Goal: Information Seeking & Learning: Learn about a topic

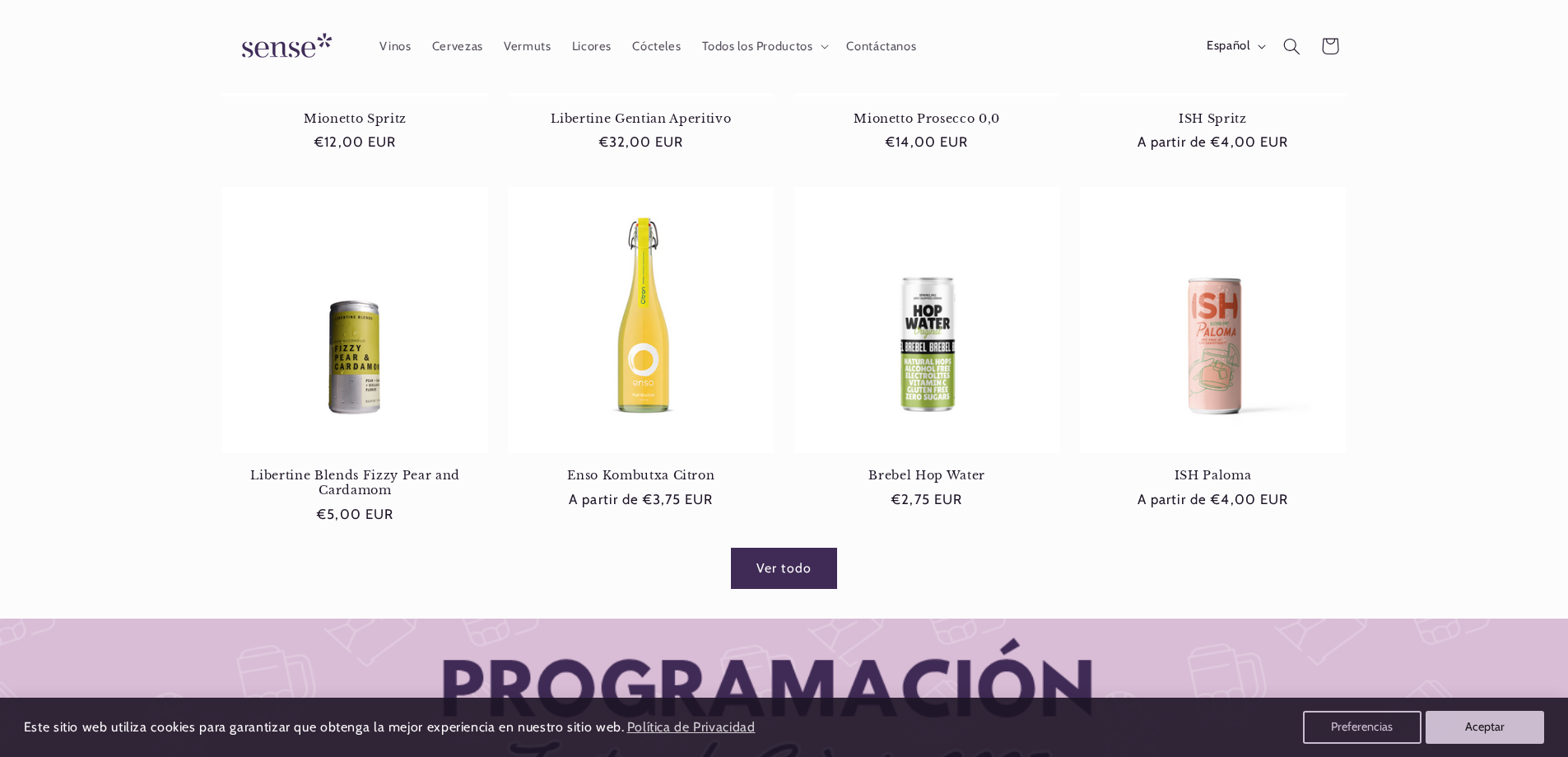
scroll to position [741, 0]
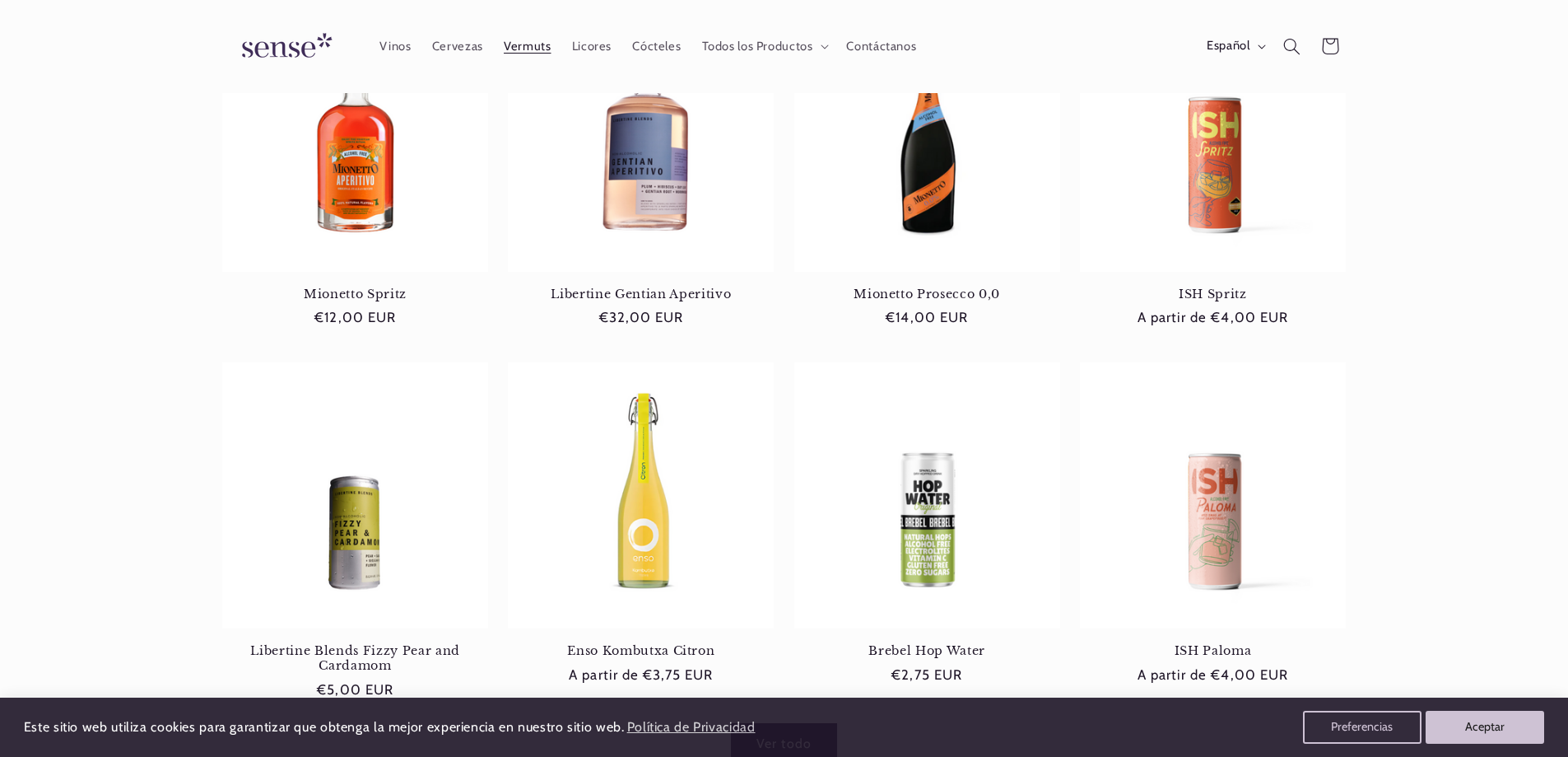
click at [528, 45] on span "Vermuts" at bounding box center [527, 47] width 47 height 16
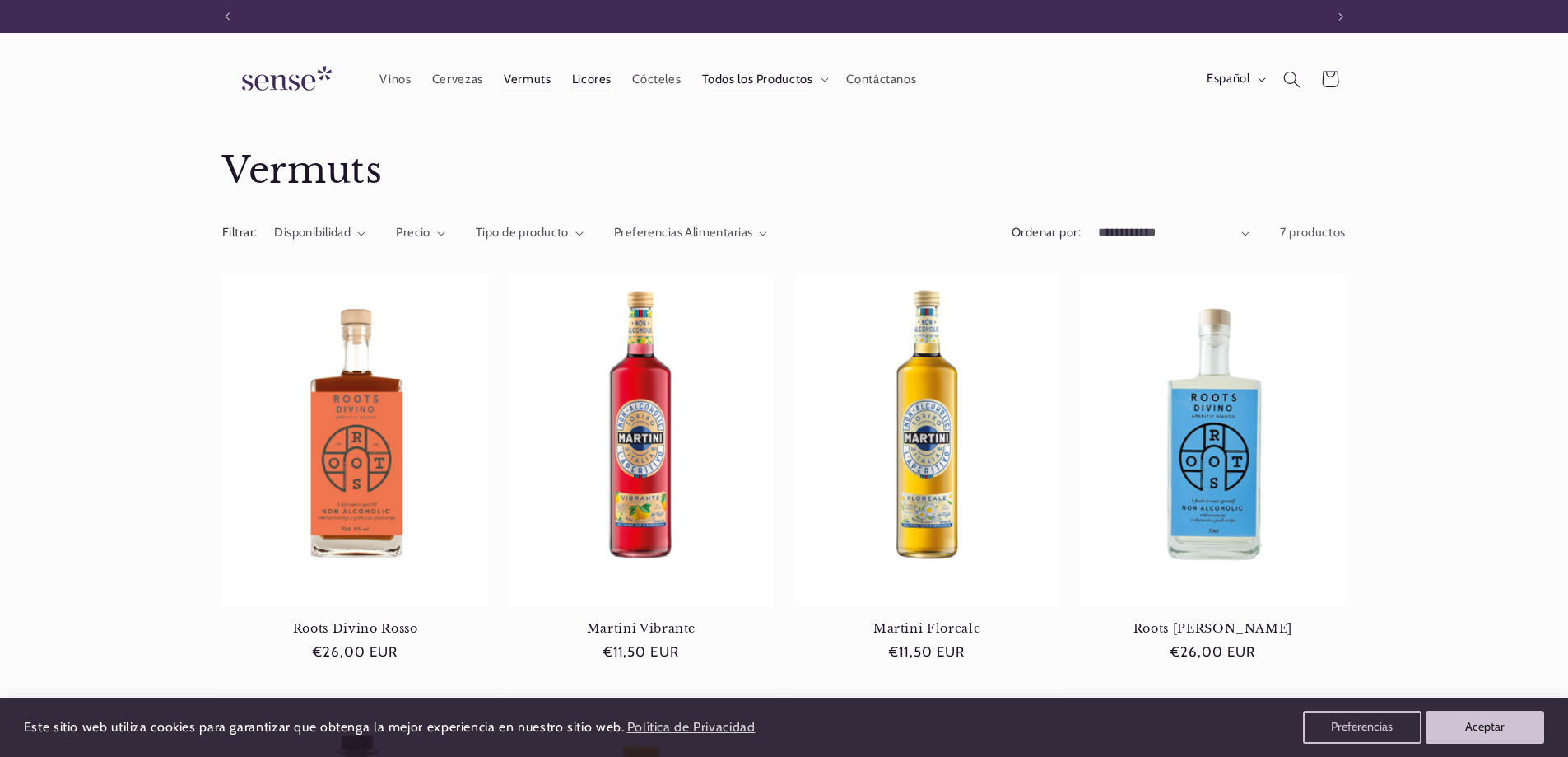
click at [588, 80] on span "Licores" at bounding box center [591, 80] width 40 height 16
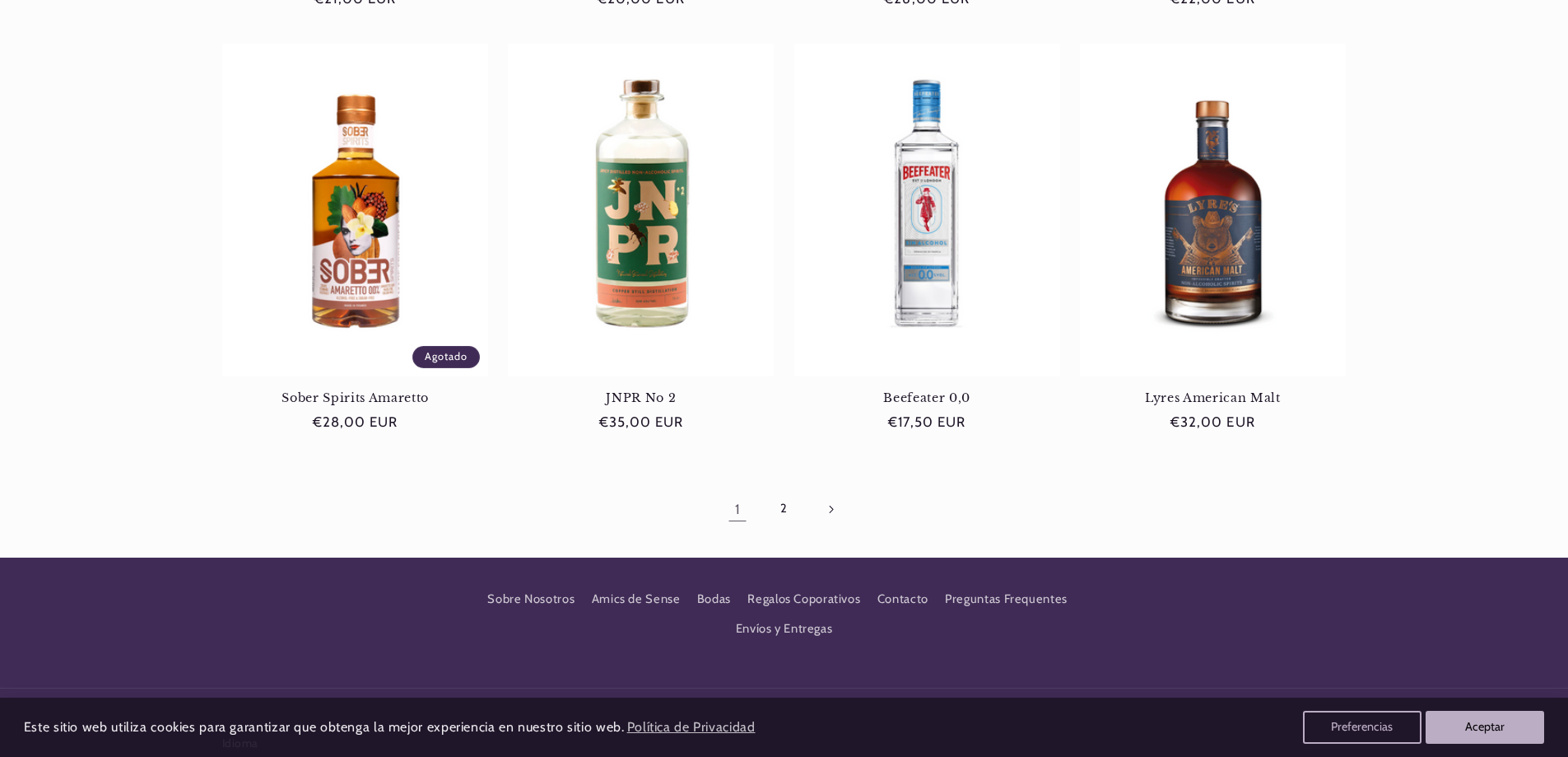
scroll to position [1565, 0]
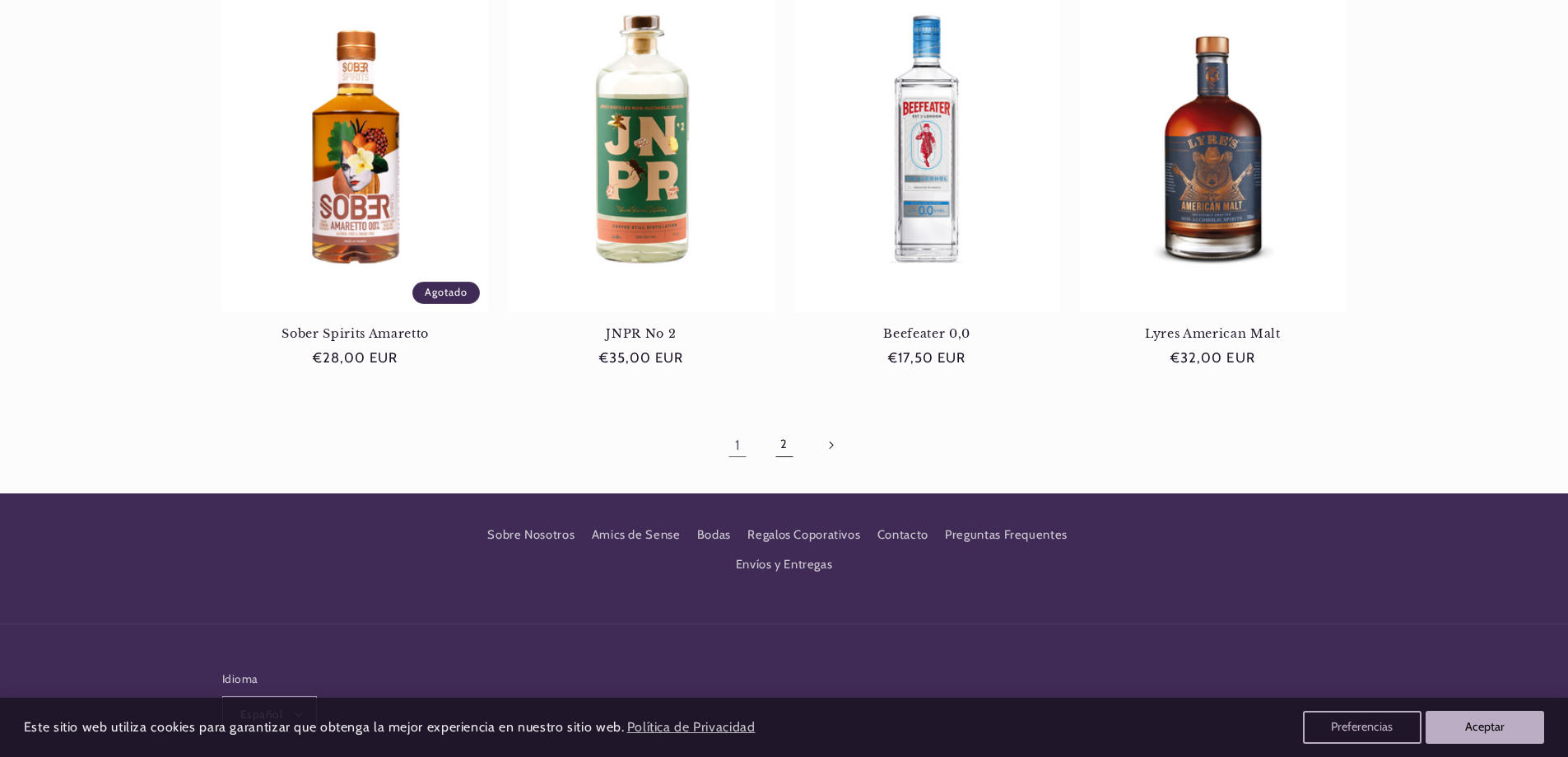
click at [786, 442] on link "2" at bounding box center [783, 445] width 38 height 38
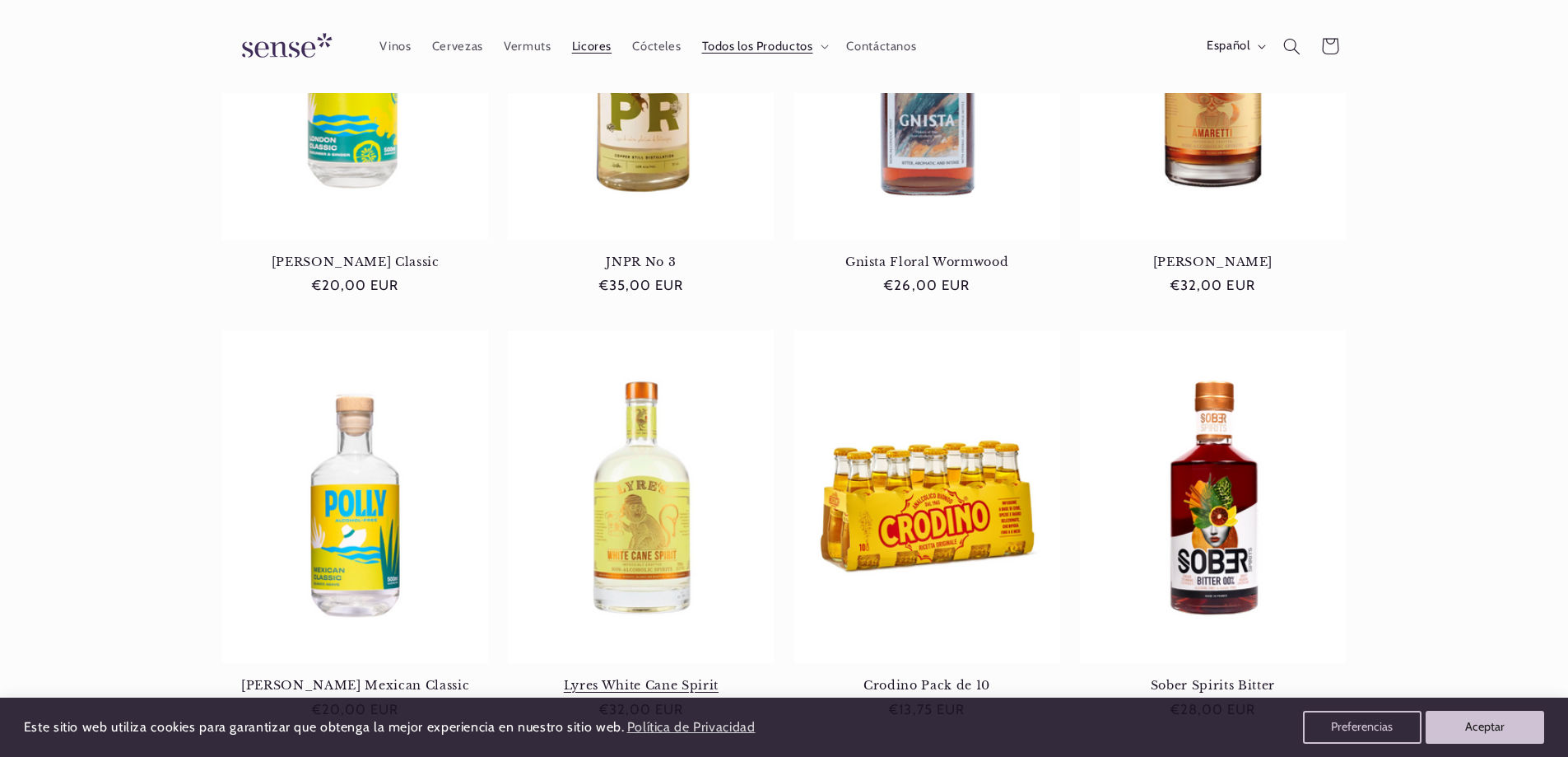
scroll to position [330, 0]
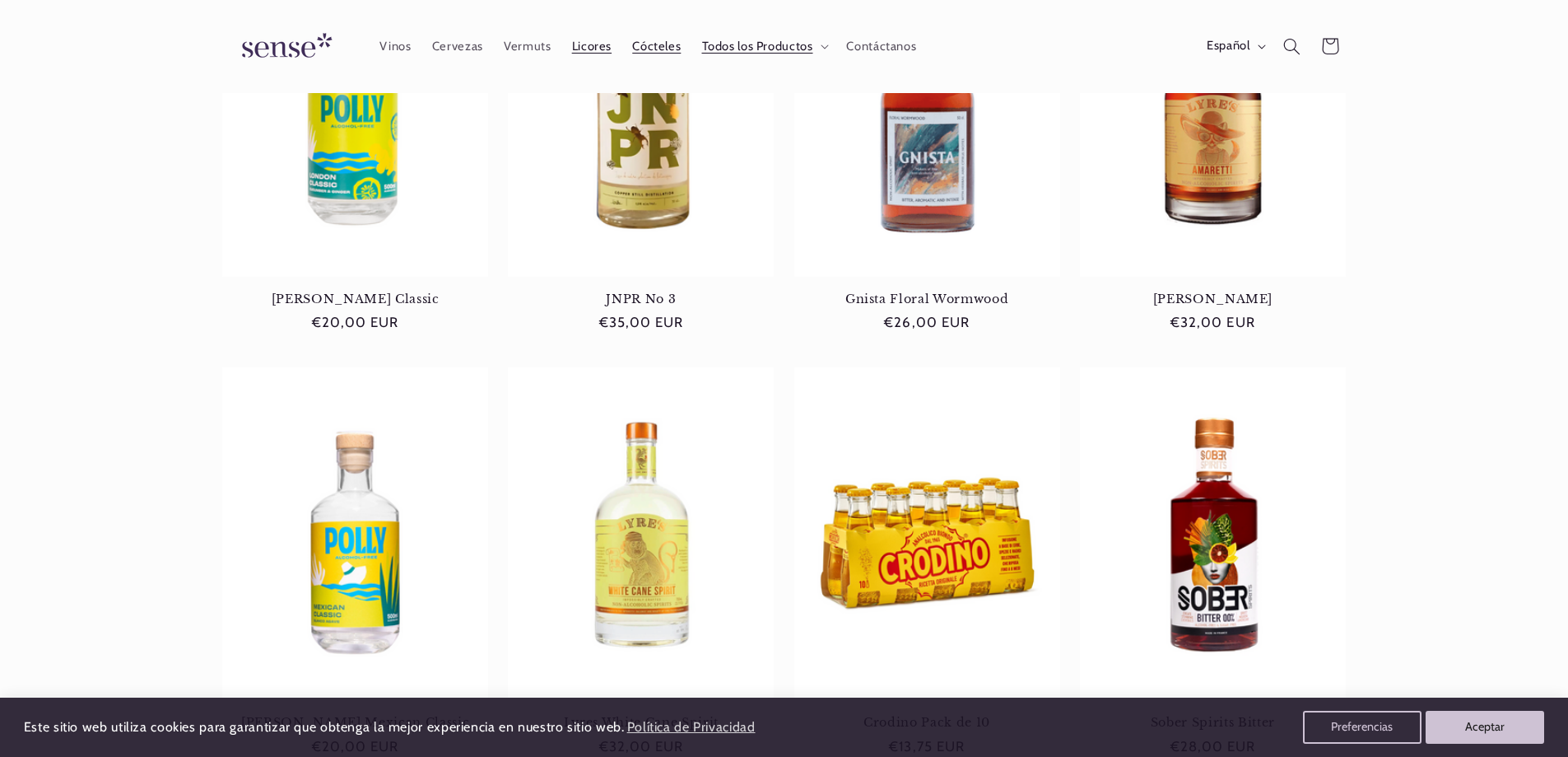
click at [652, 48] on span "Cócteles" at bounding box center [656, 47] width 49 height 16
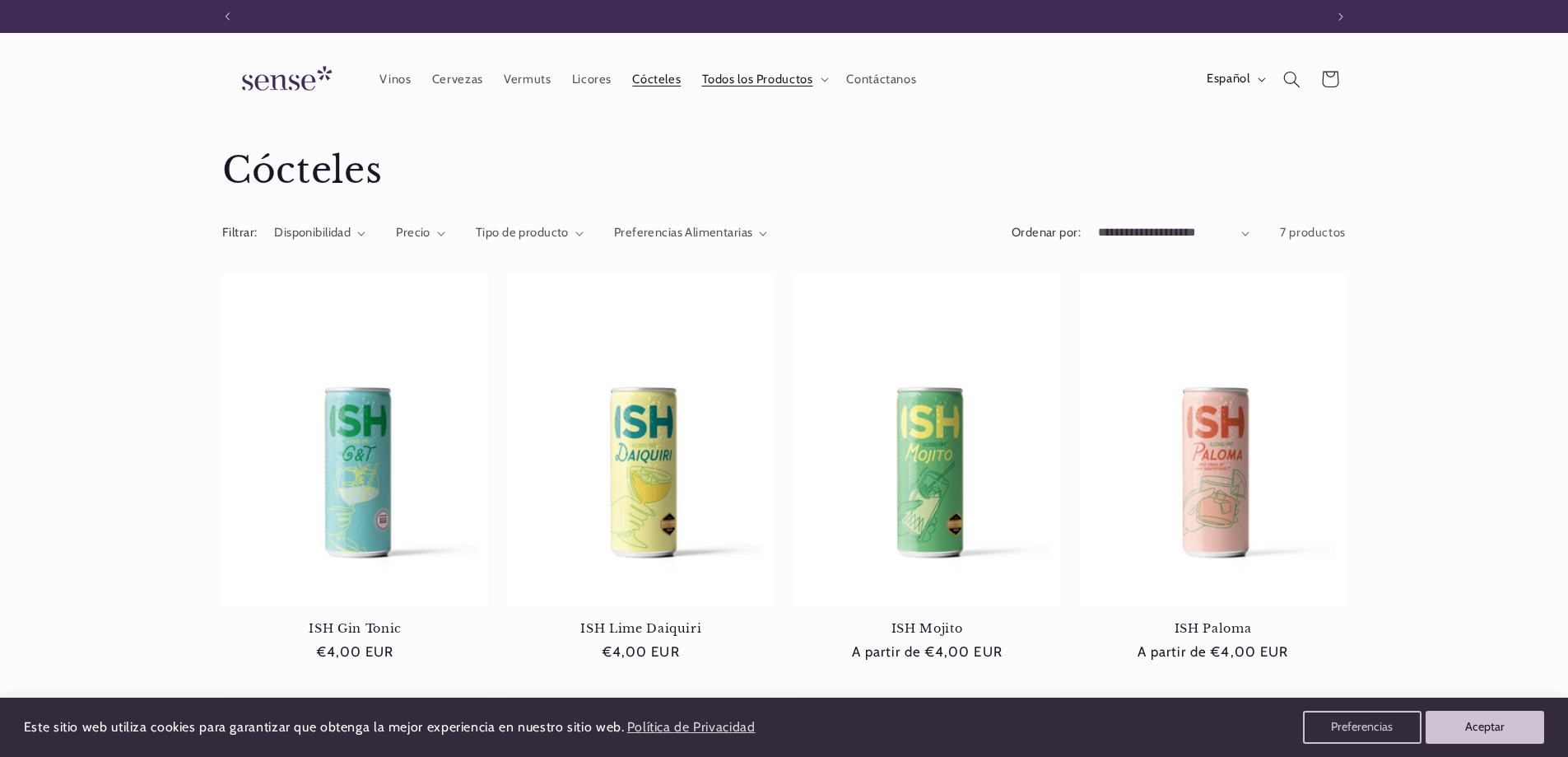
scroll to position [0, 1097]
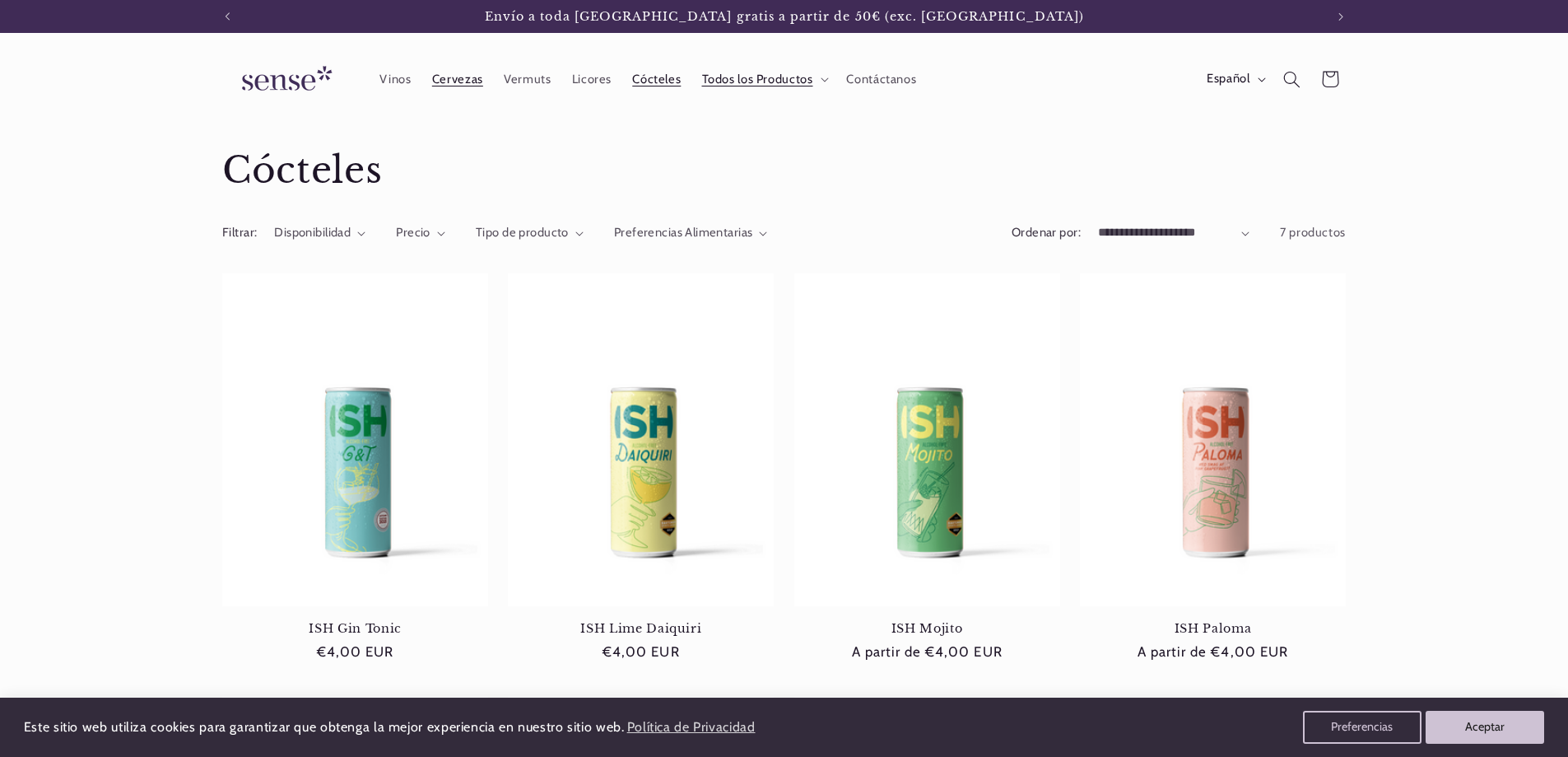
click at [468, 80] on span "Cervezas" at bounding box center [458, 80] width 51 height 16
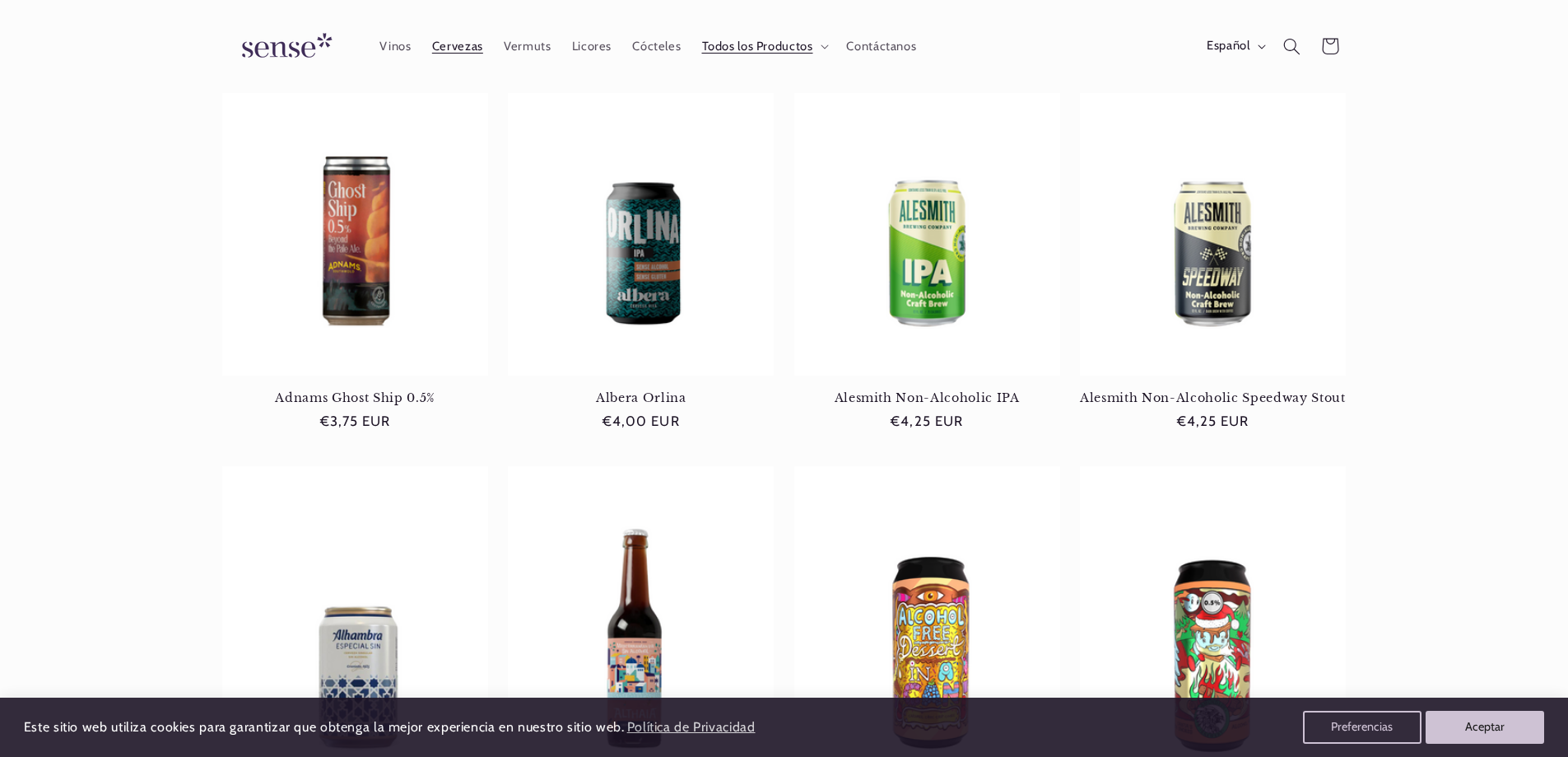
scroll to position [82, 0]
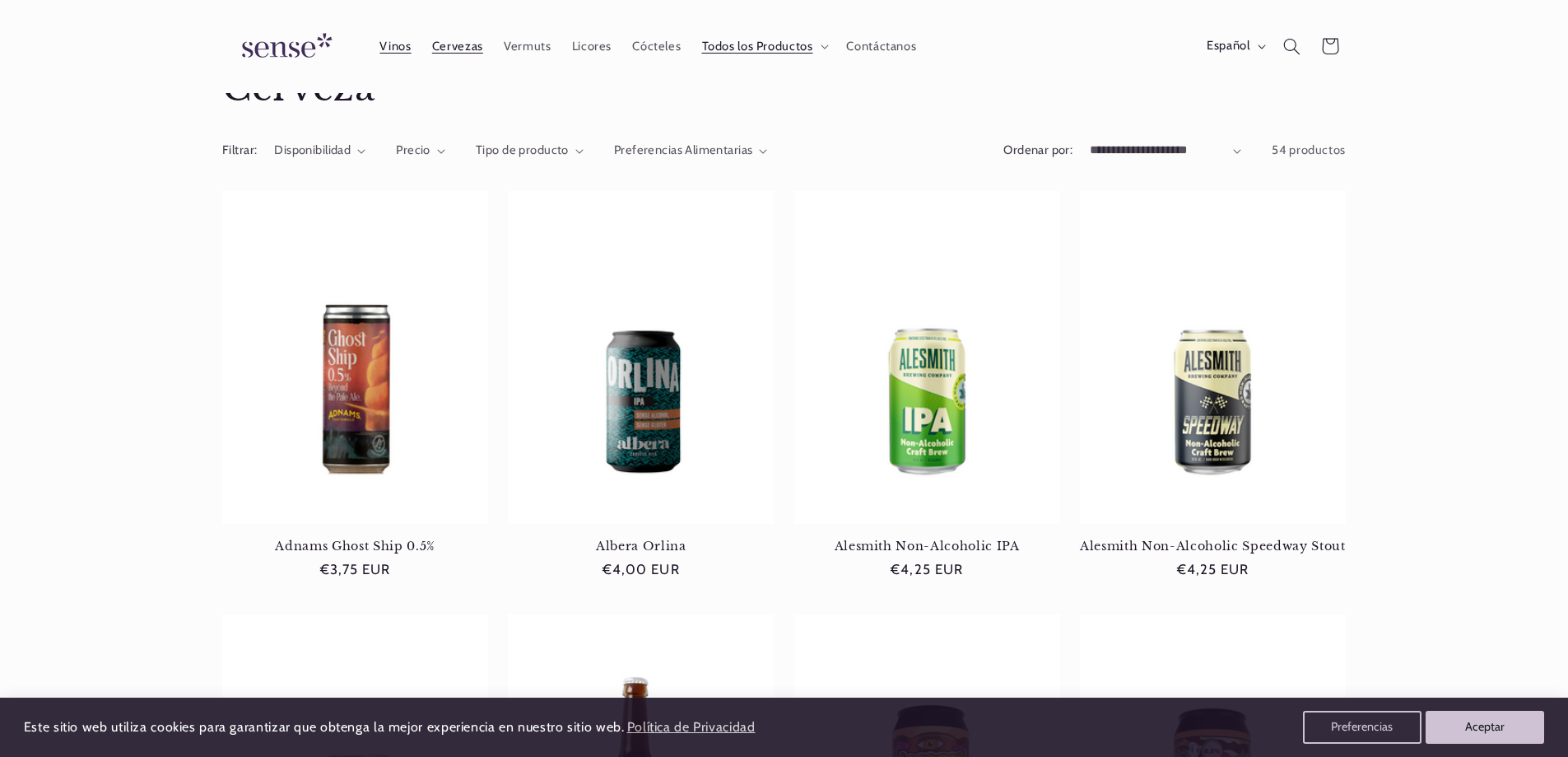
click at [392, 42] on span "Vinos" at bounding box center [394, 47] width 31 height 16
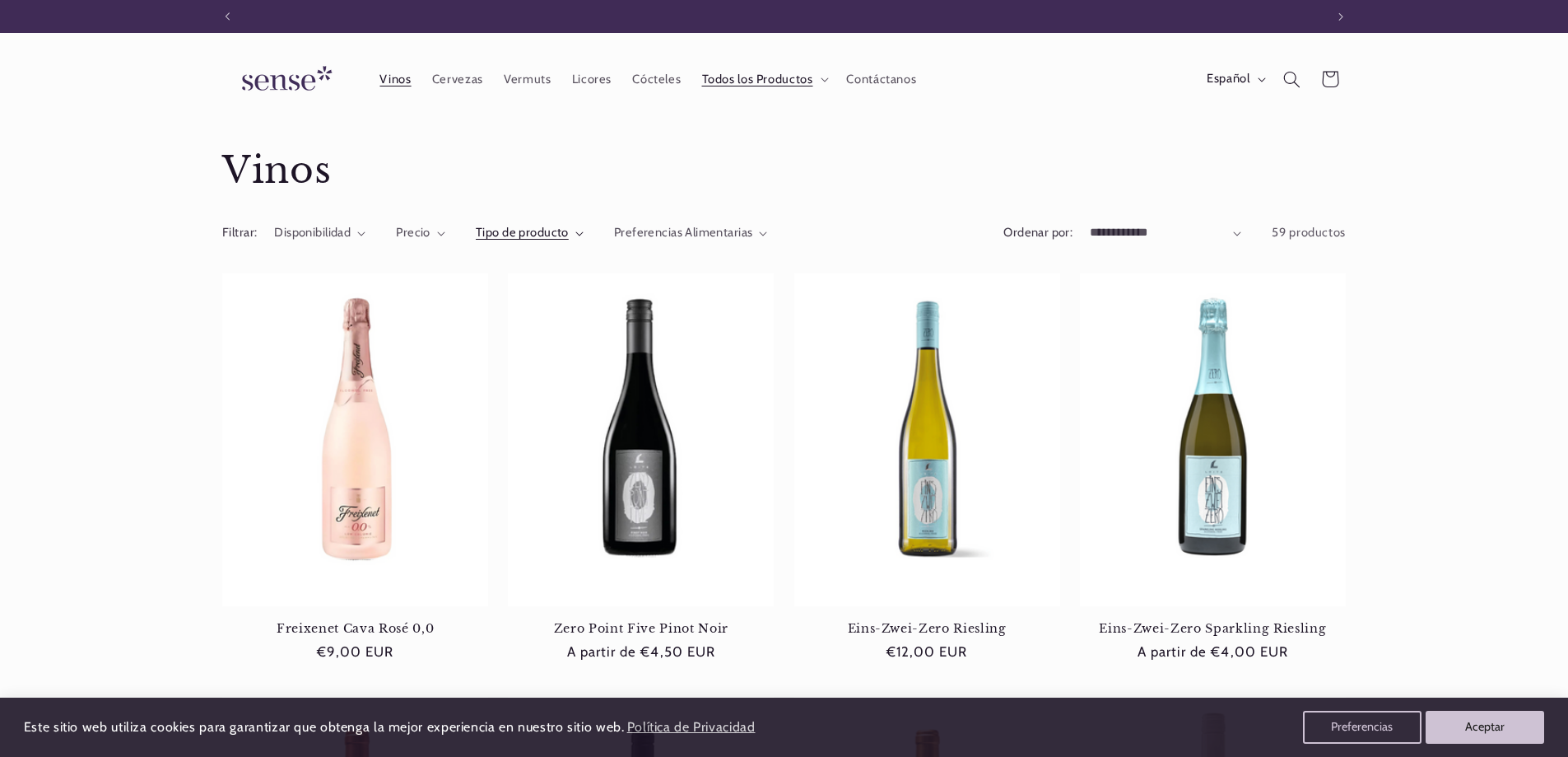
click at [574, 236] on summary "Tipo de producto" at bounding box center [529, 233] width 108 height 18
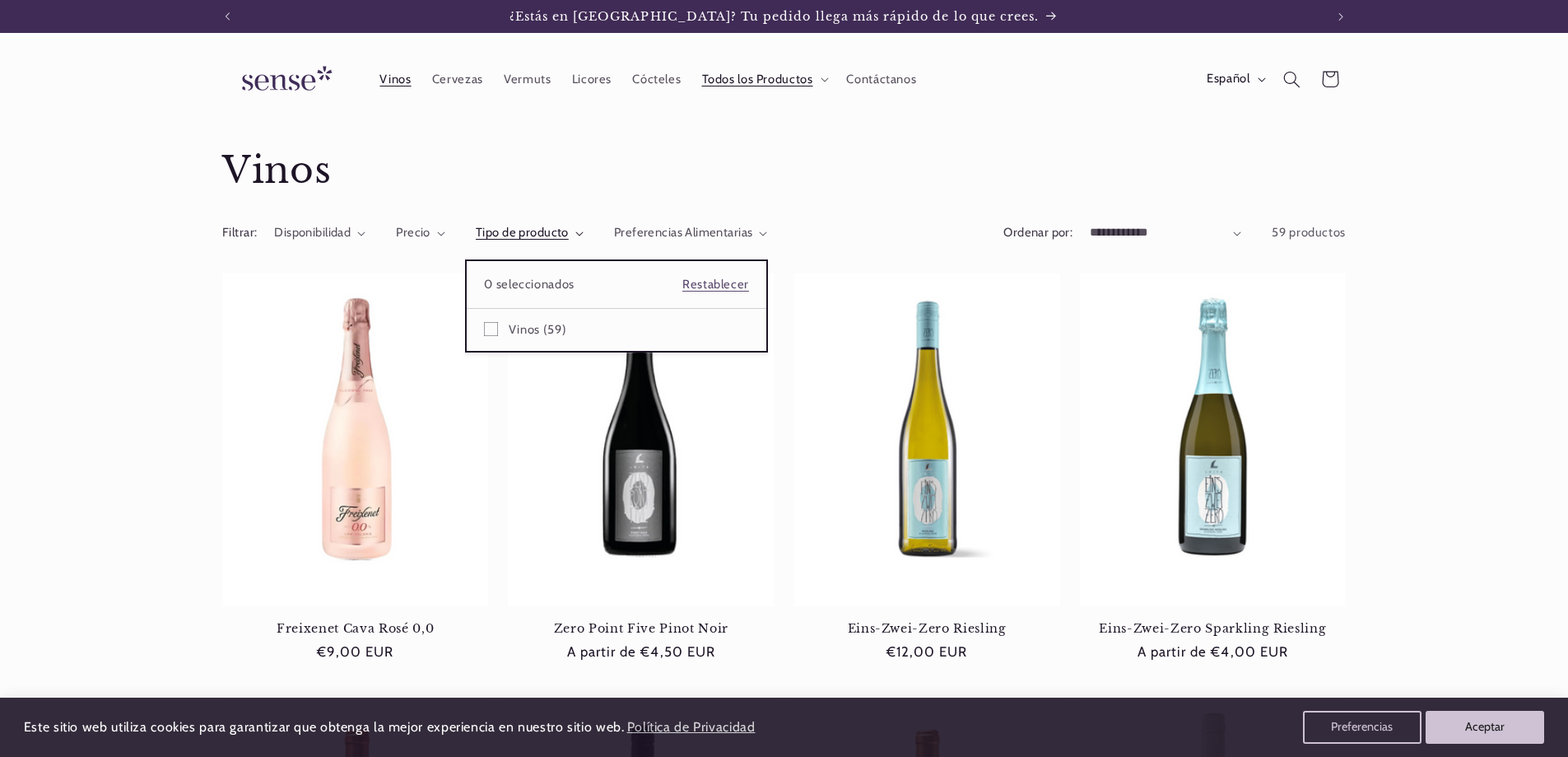
click at [575, 224] on summary "Tipo de producto" at bounding box center [529, 233] width 108 height 18
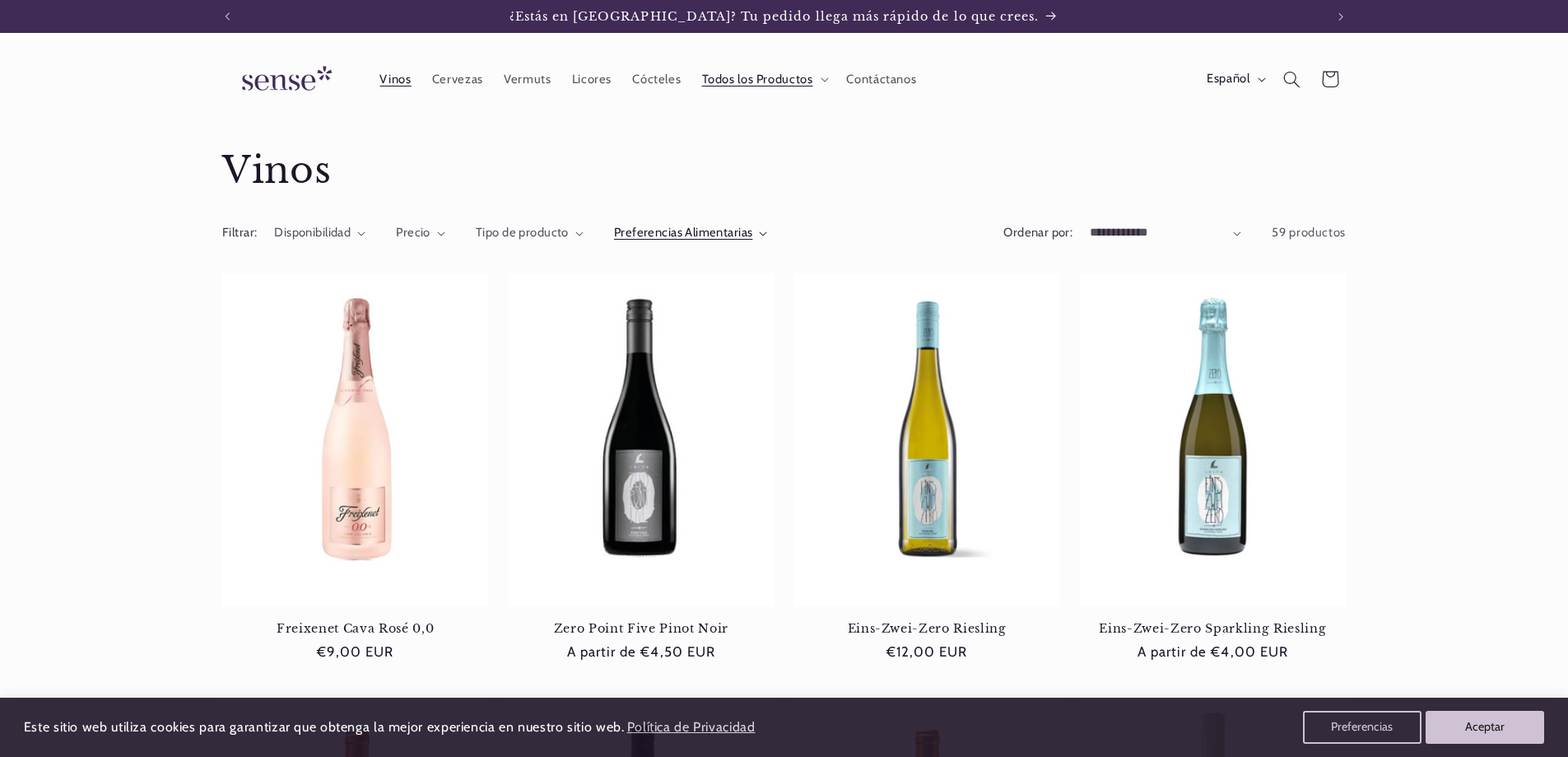
click at [756, 235] on summary "Preferencias Alimentarias" at bounding box center [691, 233] width 154 height 18
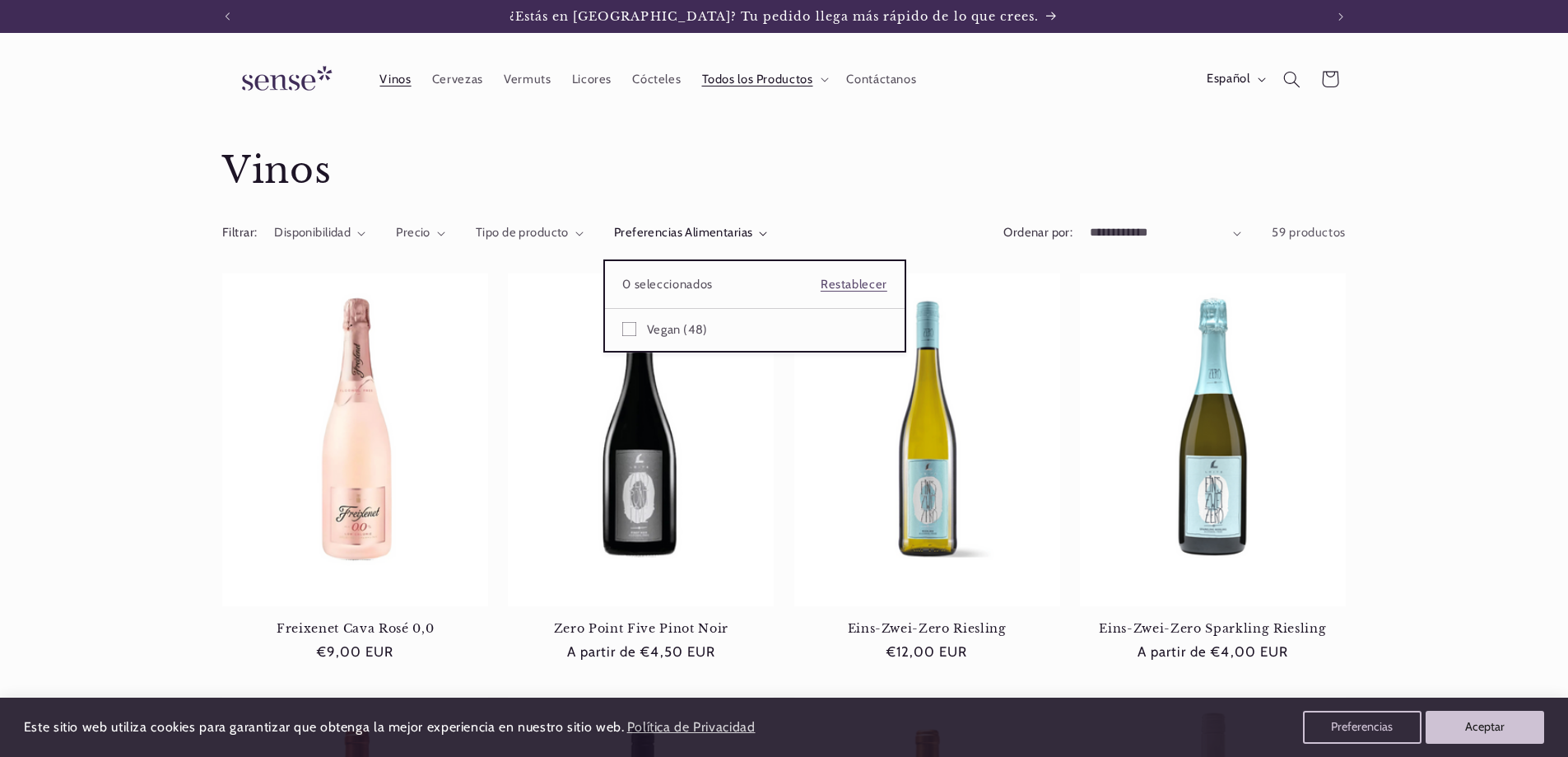
click at [768, 224] on summary "Preferencias Alimentarias" at bounding box center [691, 233] width 154 height 18
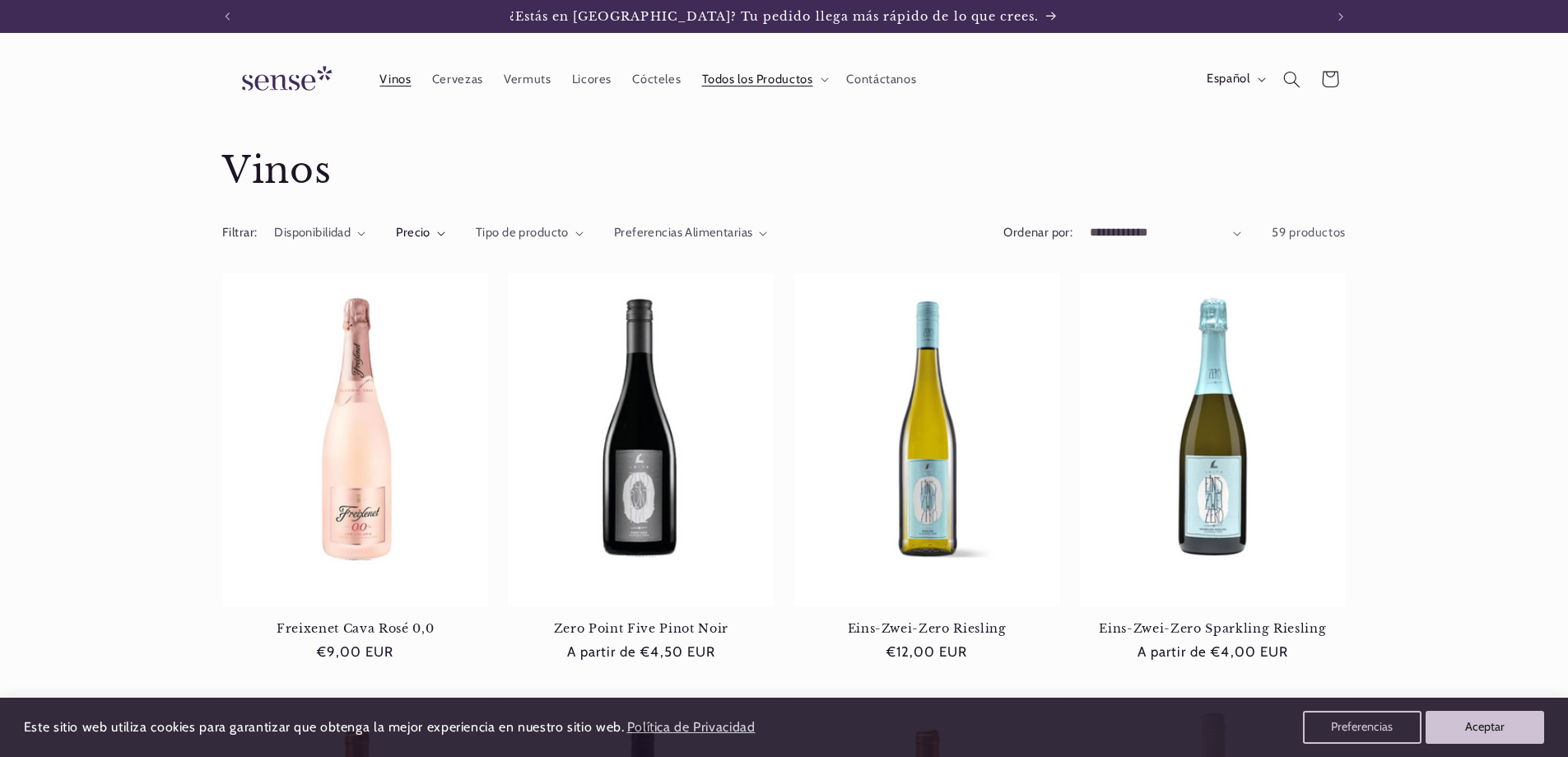
click at [445, 228] on summary "Precio" at bounding box center [421, 233] width 49 height 18
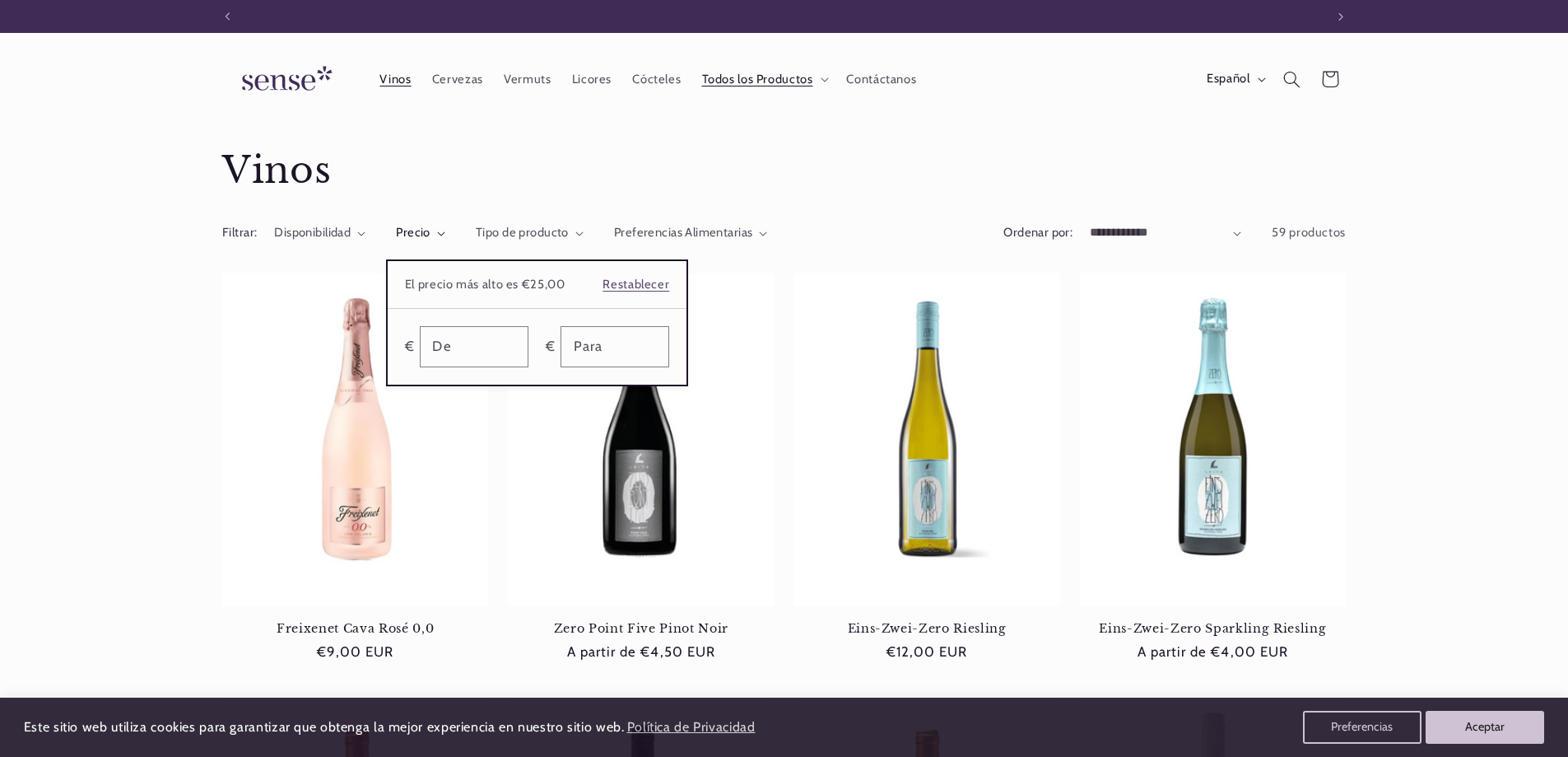
scroll to position [0, 1097]
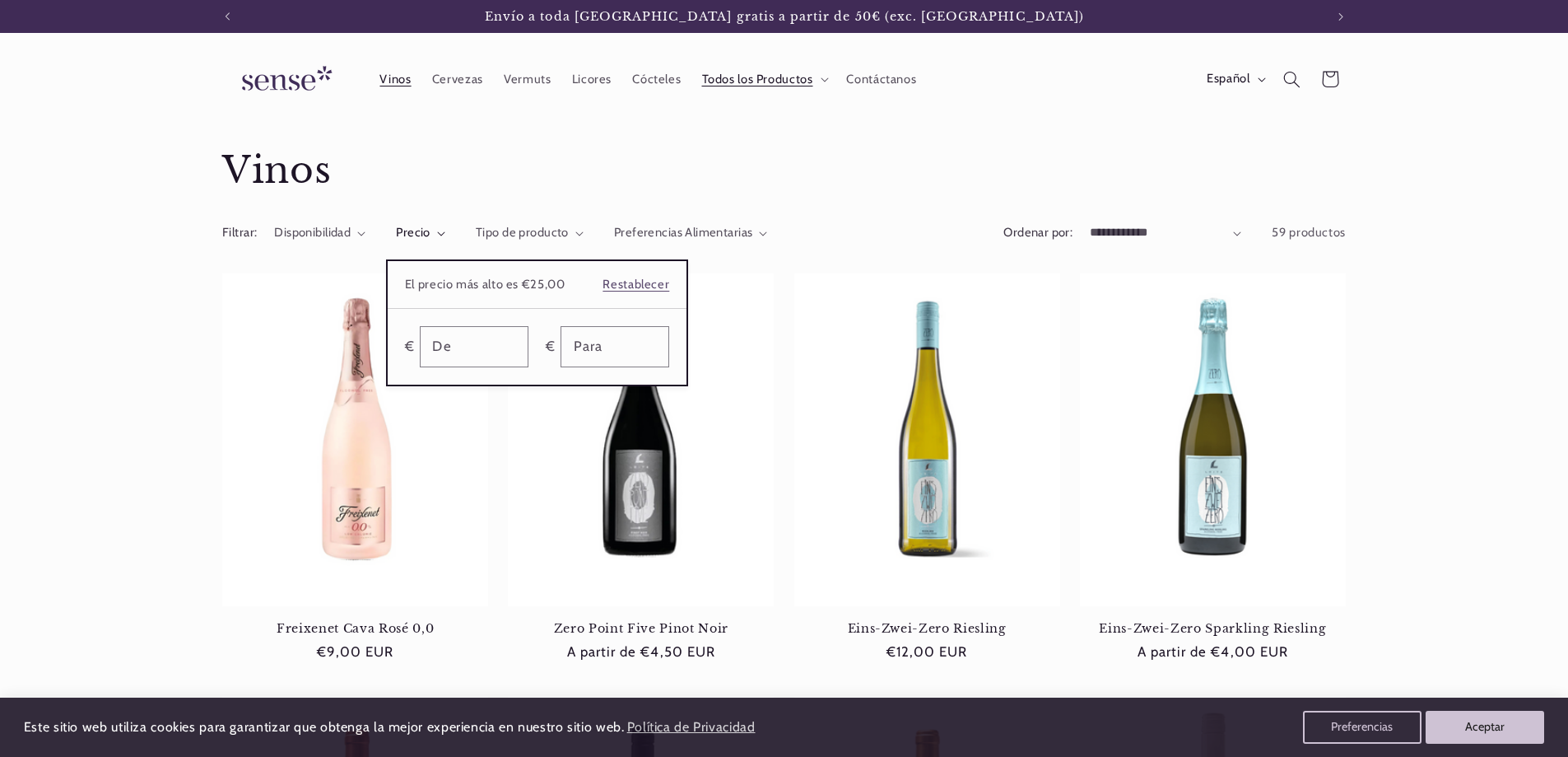
click at [445, 224] on summary "Precio" at bounding box center [421, 233] width 49 height 18
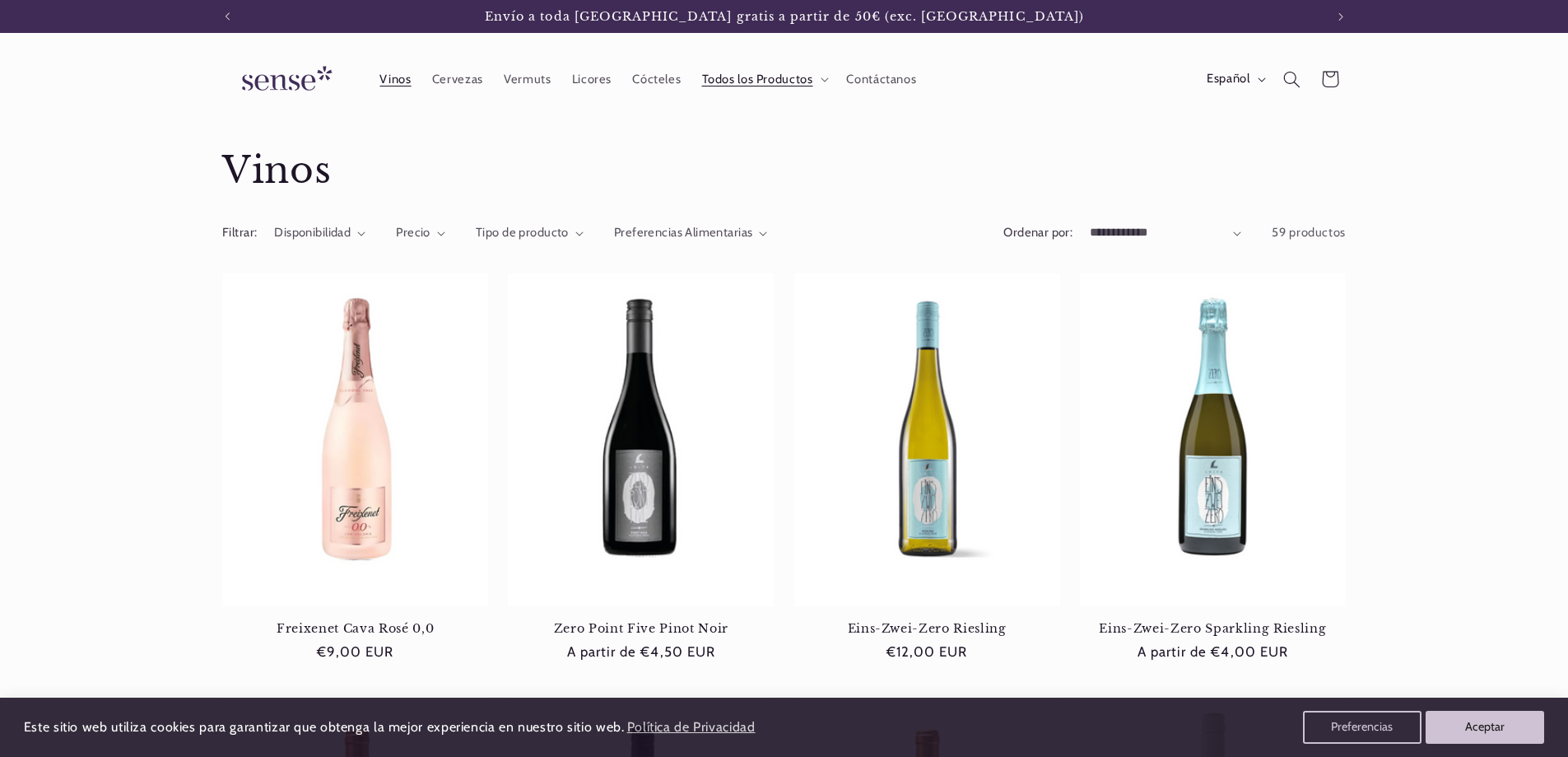
click at [1240, 235] on select "**********" at bounding box center [1165, 233] width 151 height 18
select select "**********"
click at [1090, 224] on select "**********" at bounding box center [1165, 233] width 151 height 18
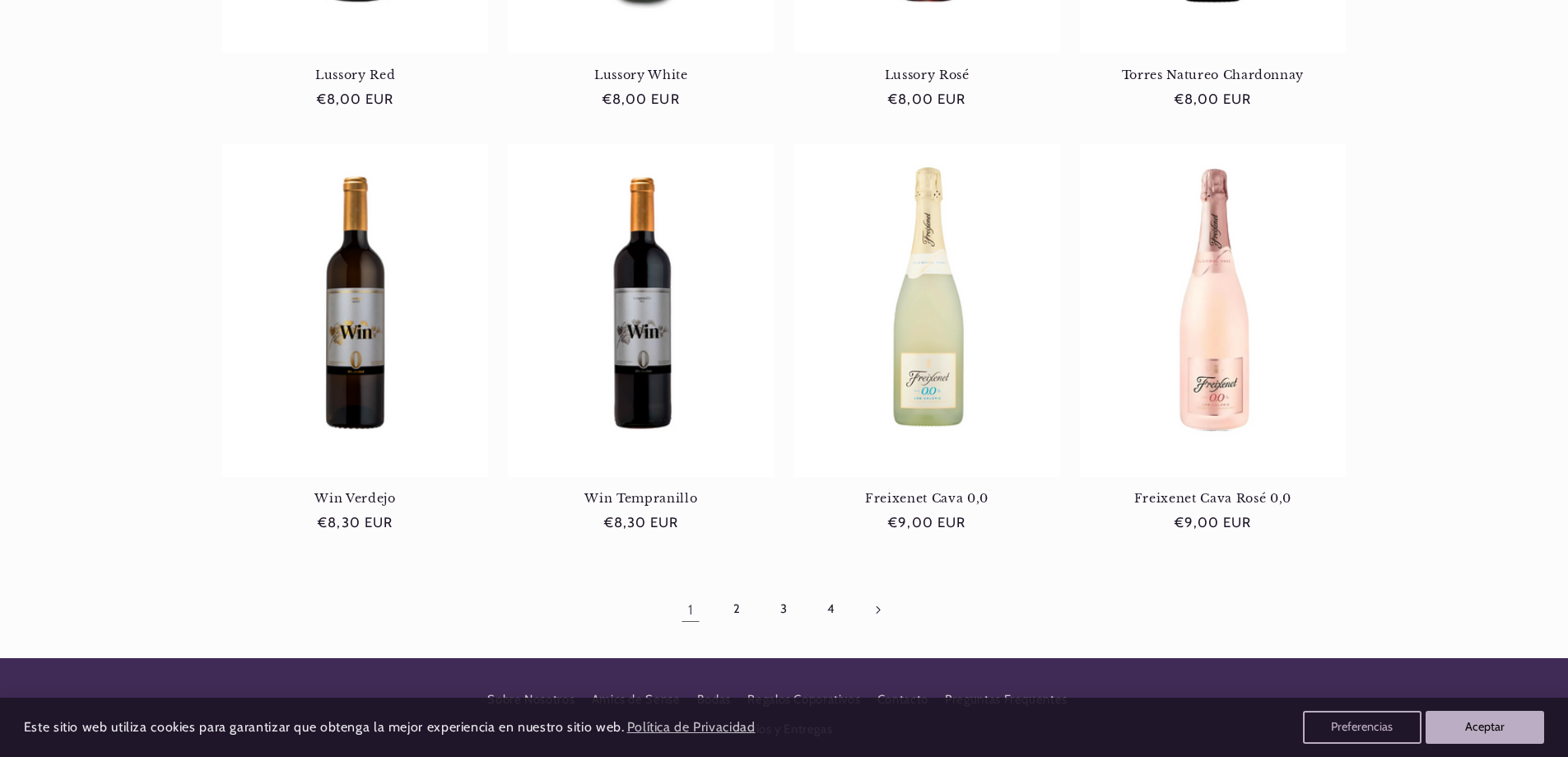
scroll to position [1482, 0]
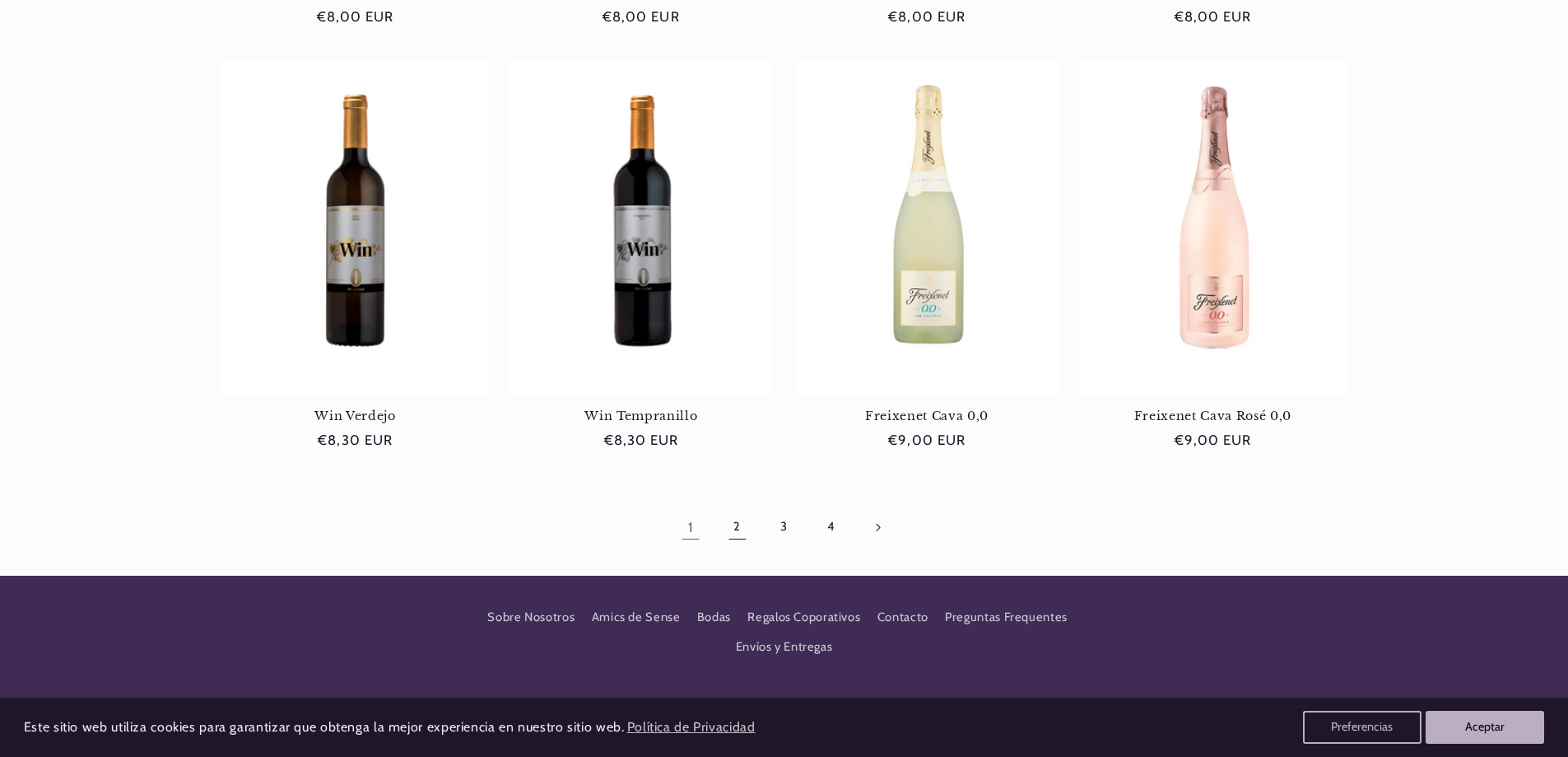
click at [738, 527] on link "2" at bounding box center [737, 527] width 38 height 38
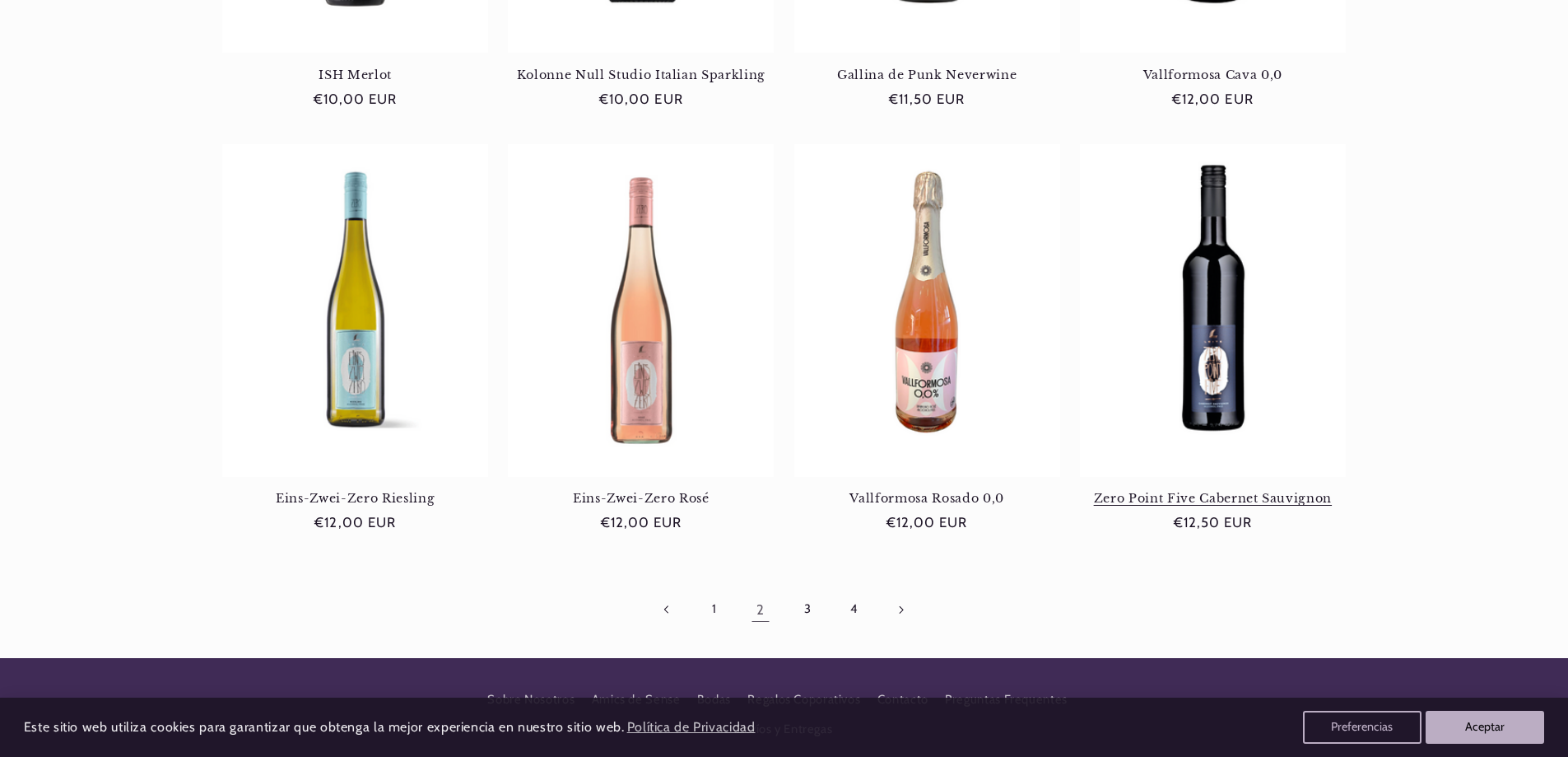
scroll to position [0, 1097]
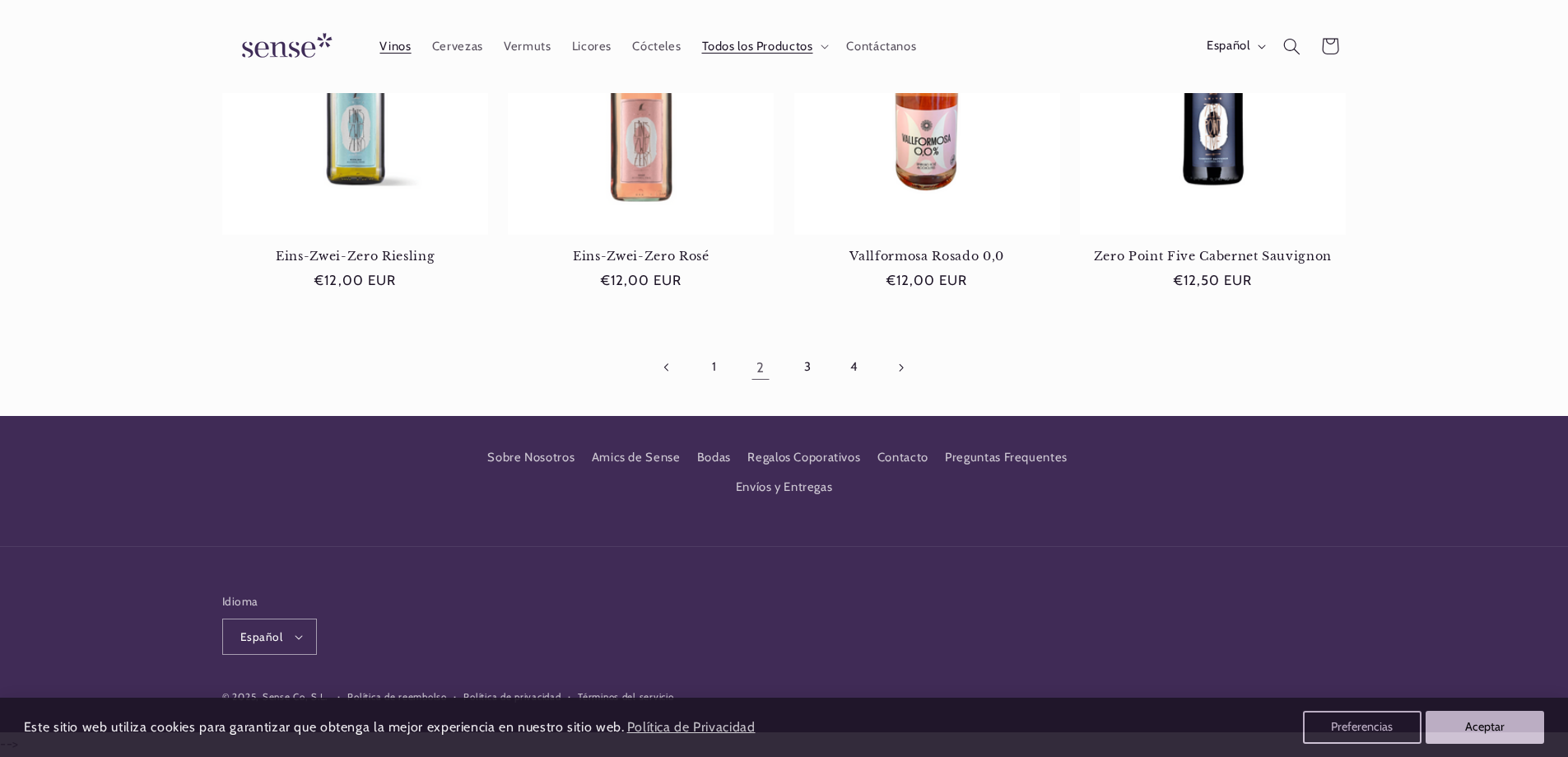
scroll to position [1560, 0]
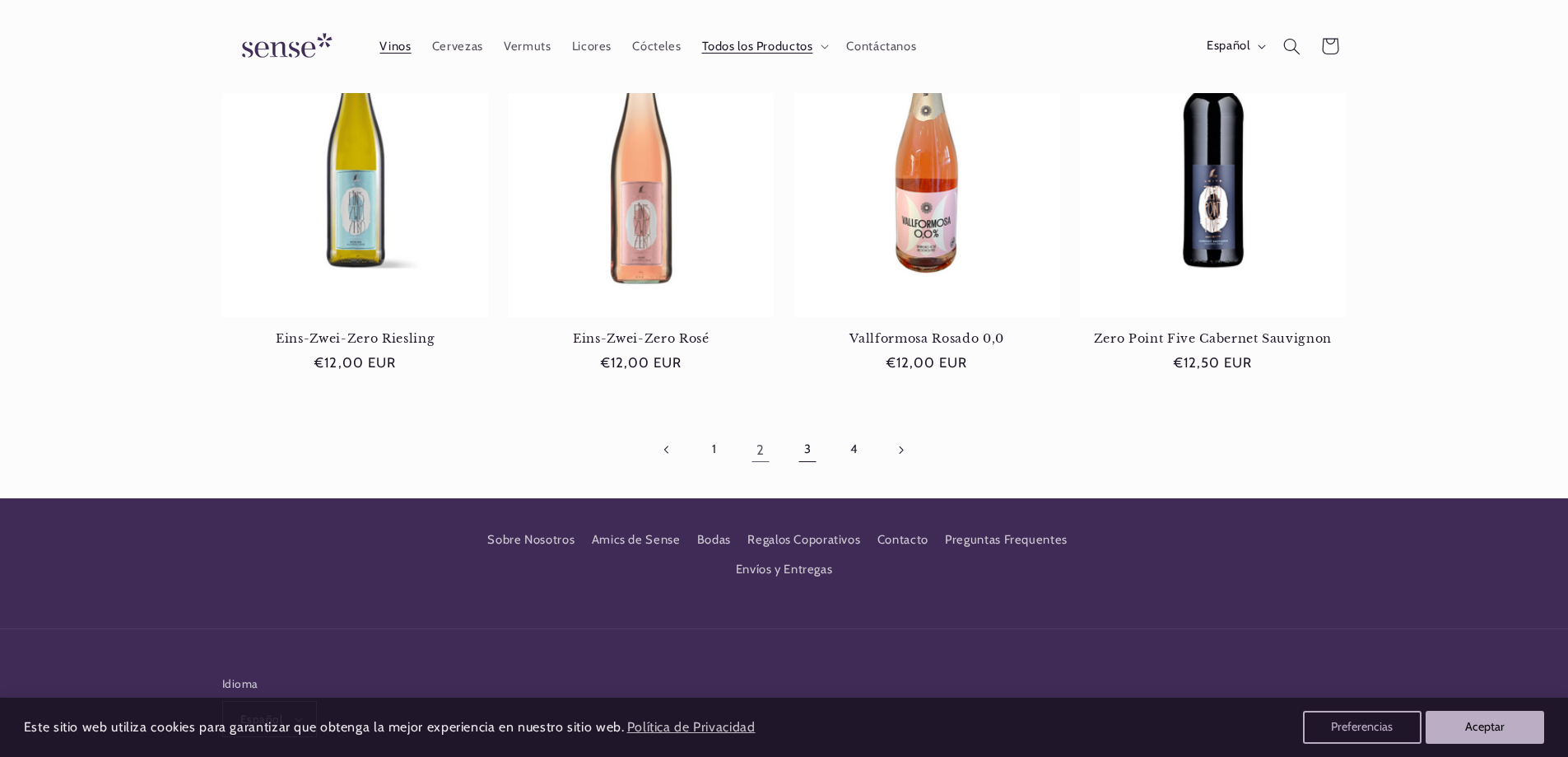
click at [807, 450] on link "3" at bounding box center [807, 449] width 38 height 38
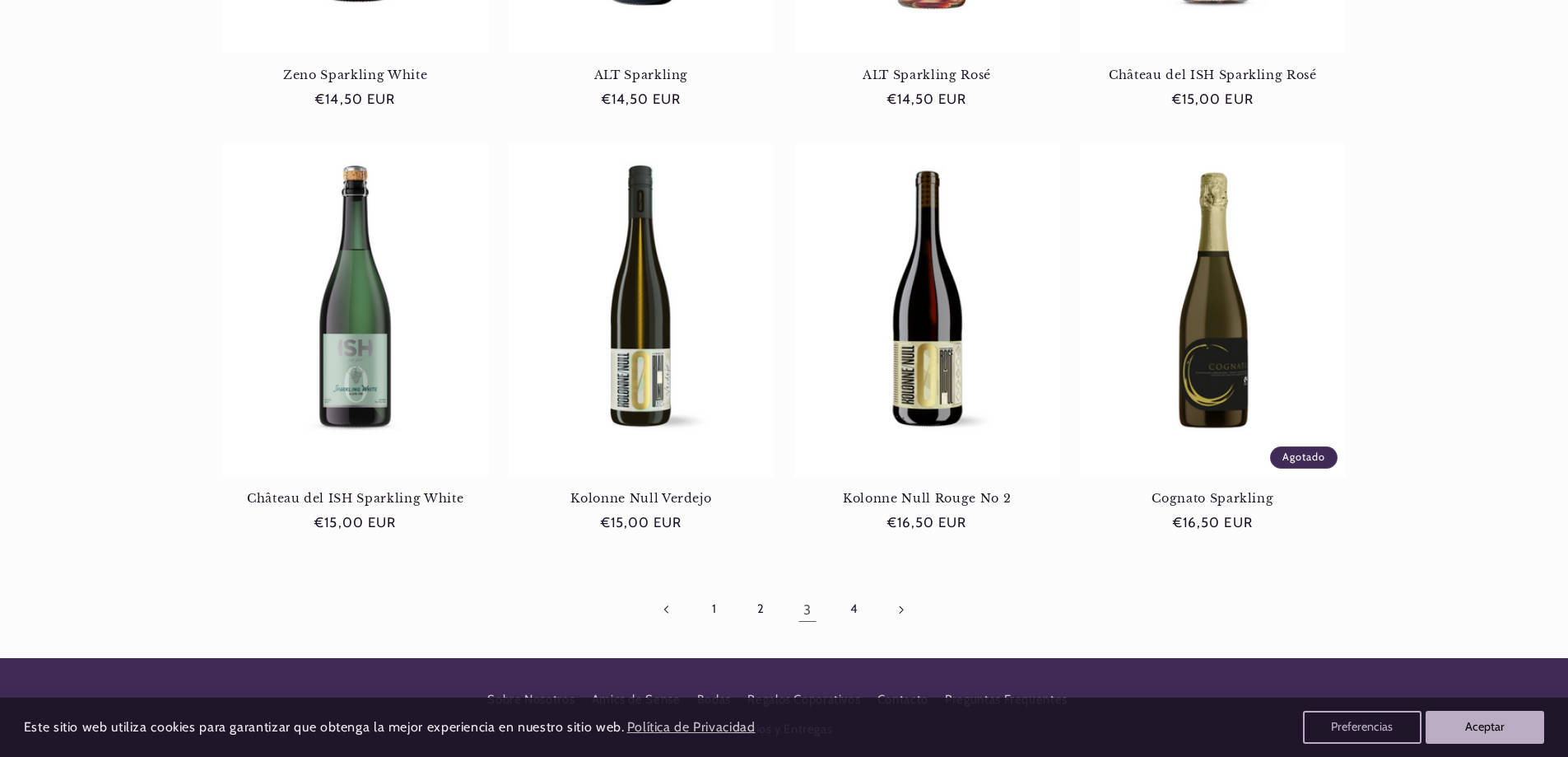
scroll to position [1482, 0]
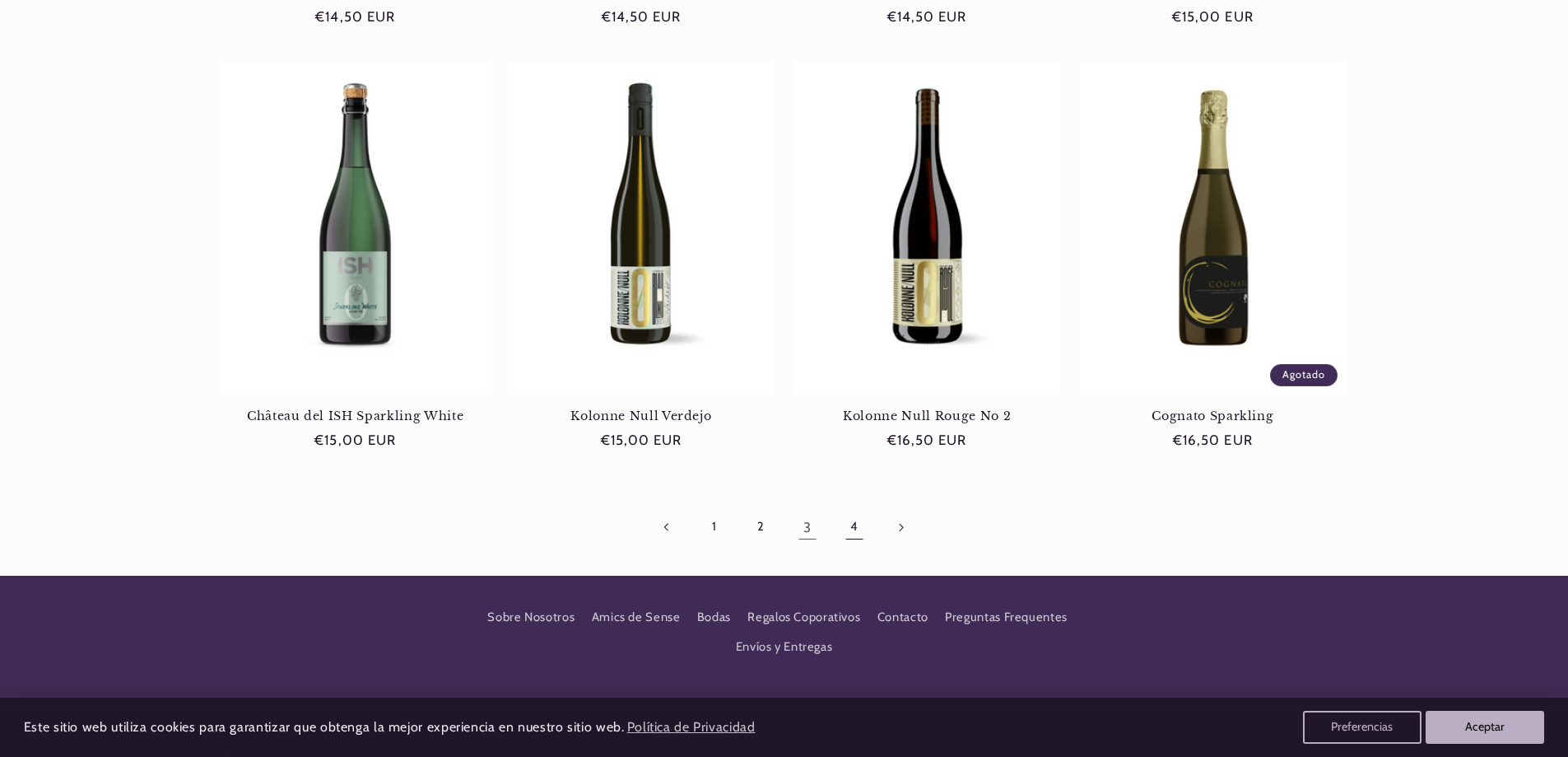
click at [852, 524] on link "4" at bounding box center [853, 527] width 38 height 38
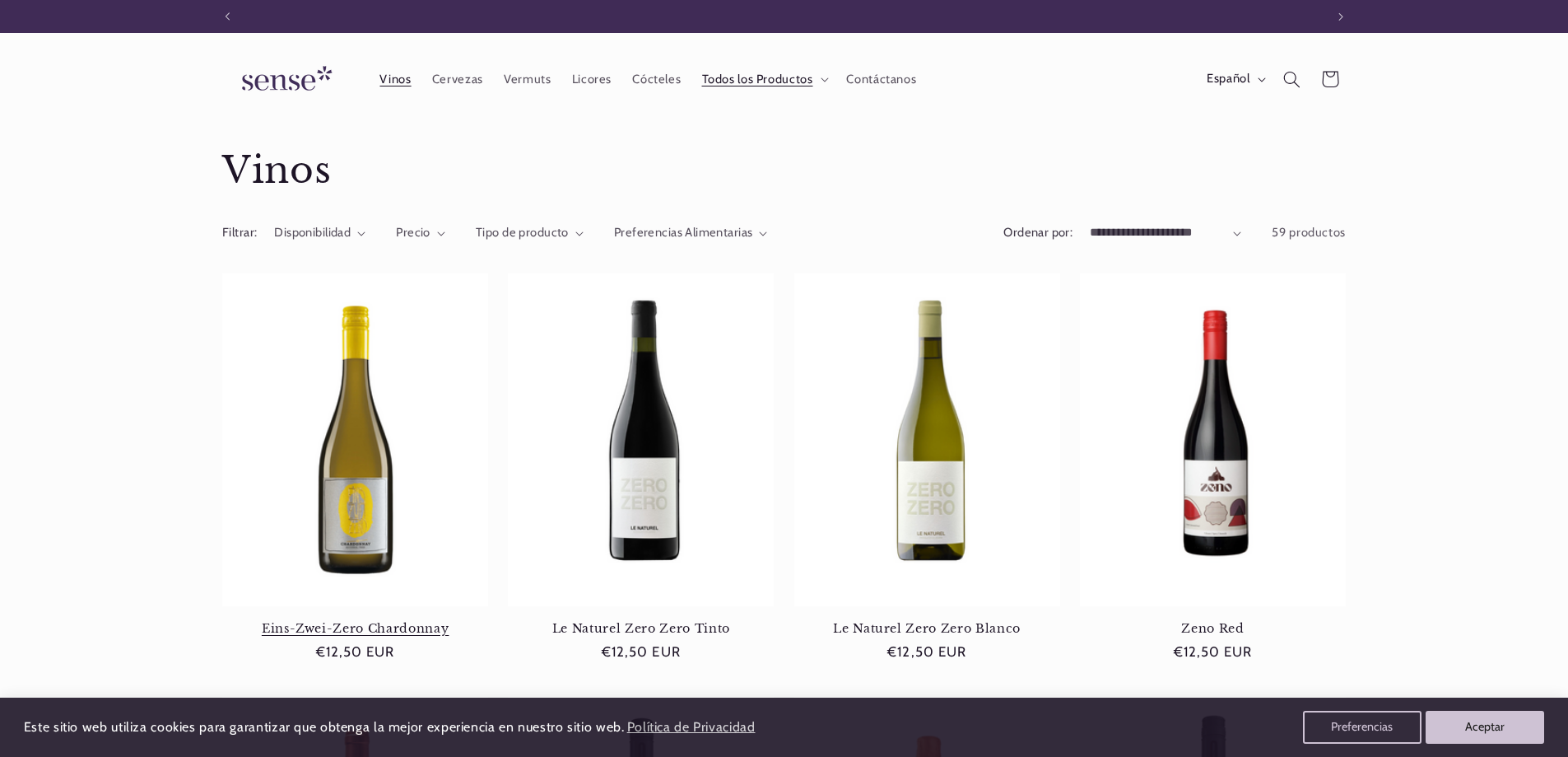
scroll to position [0, 1097]
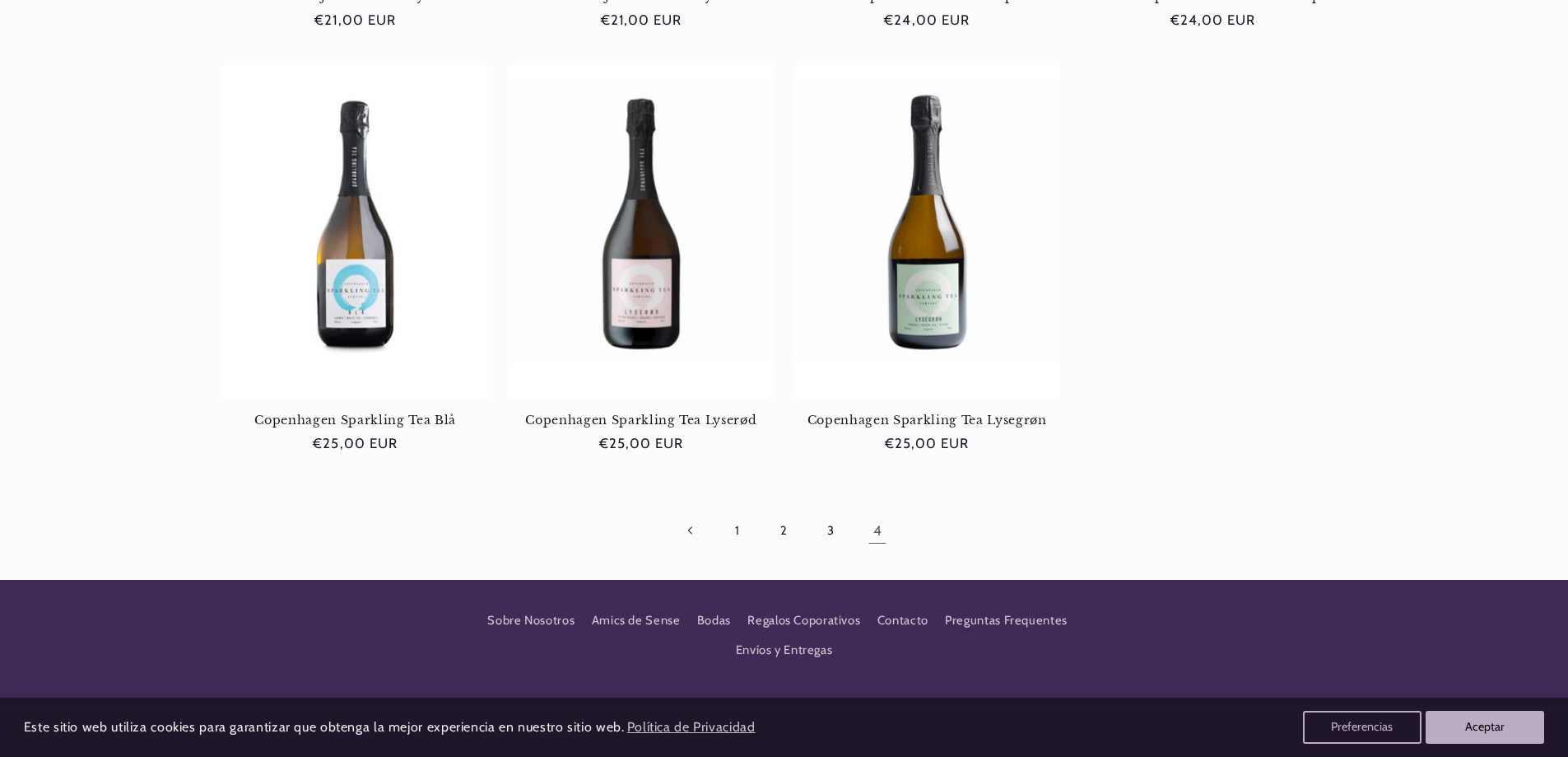
click at [1108, 511] on ul "1 2 3 4" at bounding box center [783, 530] width 1123 height 38
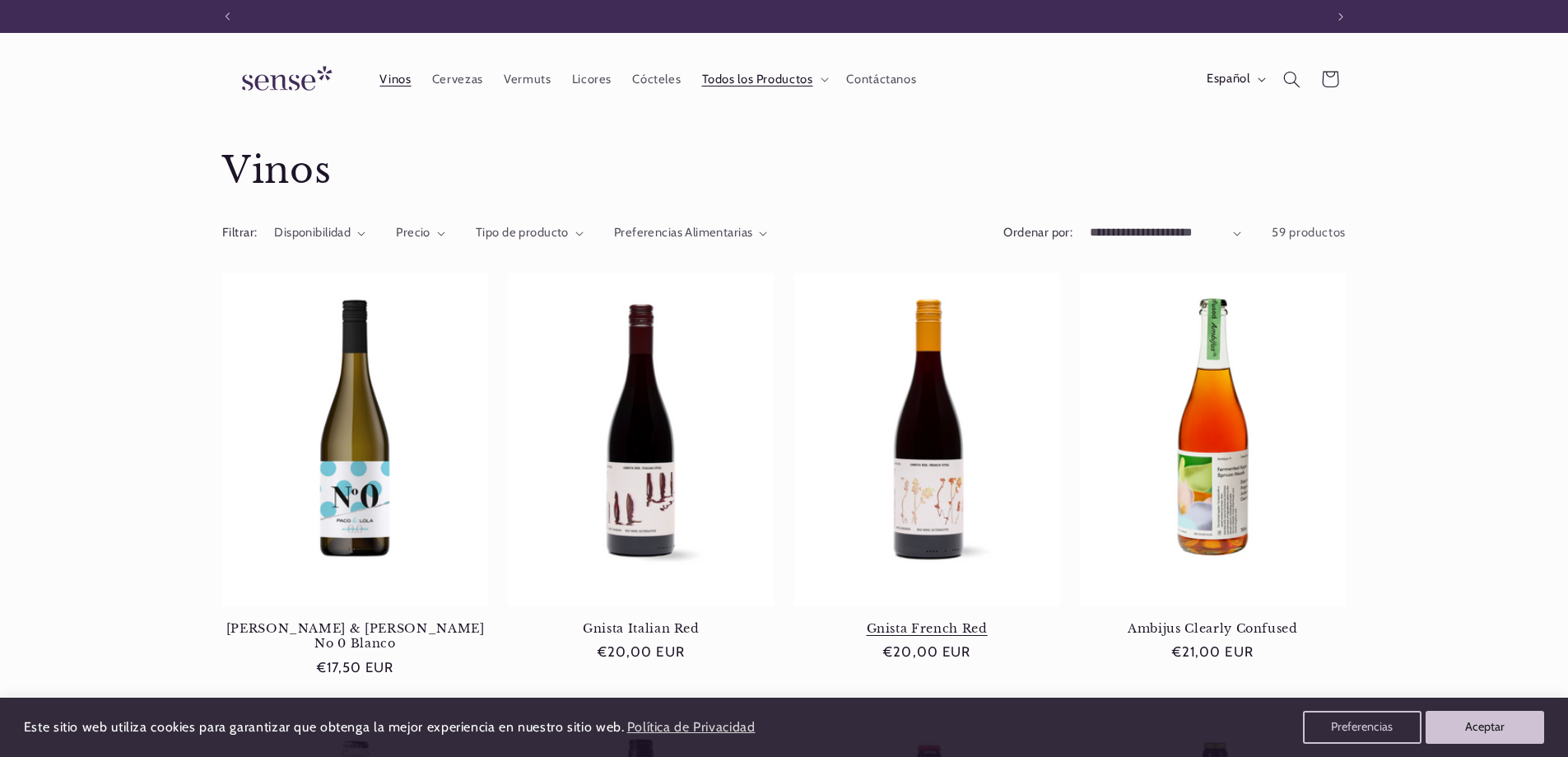
scroll to position [0, 1097]
